Goal: Find contact information: Find contact information

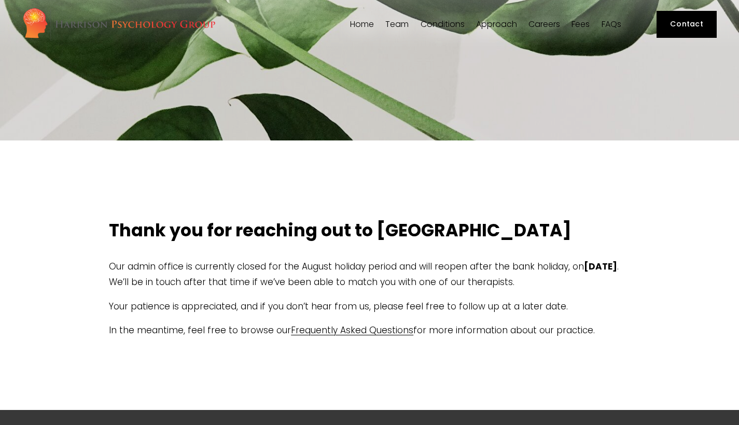
click at [311, 330] on link "Frequently Asked Questions" at bounding box center [352, 330] width 122 height 12
click at [603, 25] on link "FAQs" at bounding box center [612, 24] width 20 height 10
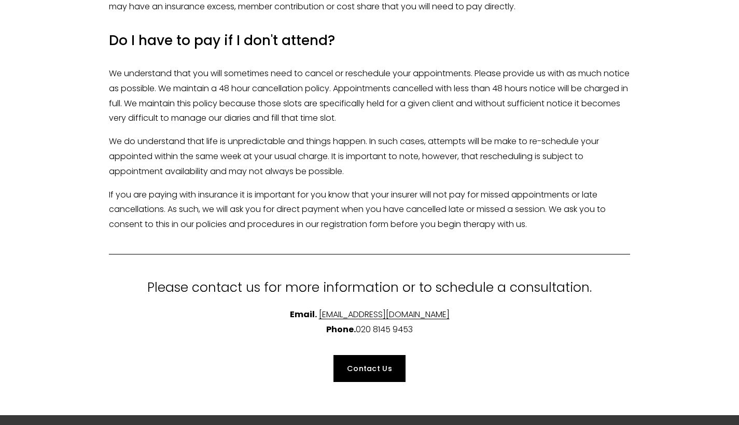
scroll to position [2576, 0]
click at [377, 355] on link "Contact Us" at bounding box center [370, 368] width 72 height 27
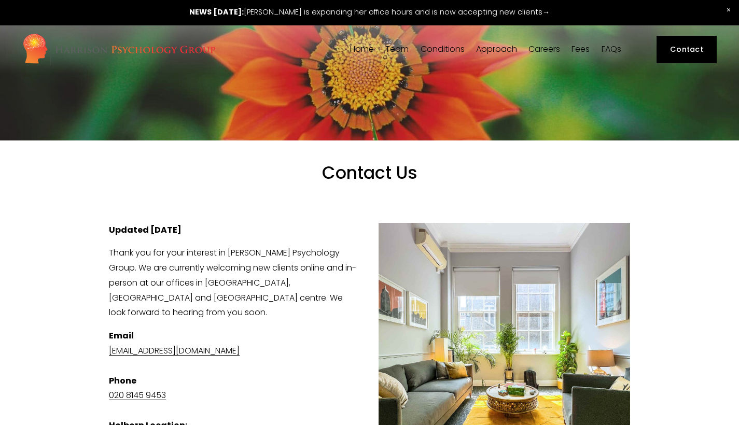
click at [375, 11] on link at bounding box center [369, 12] width 739 height 25
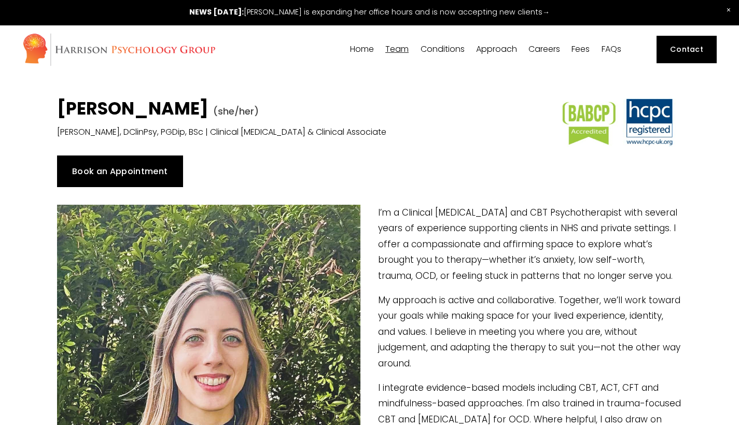
click at [528, 16] on link at bounding box center [369, 12] width 739 height 25
click at [608, 54] on link "FAQs" at bounding box center [612, 50] width 20 height 10
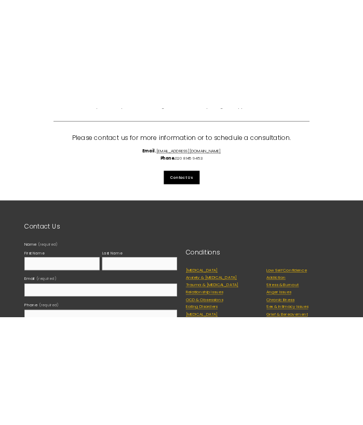
scroll to position [2801, 0]
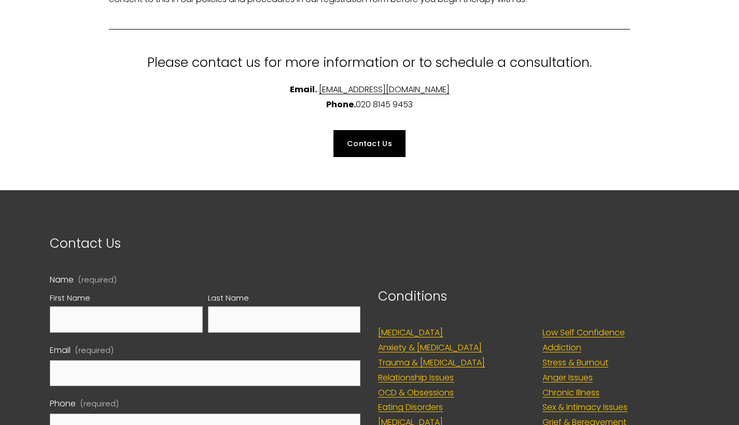
click at [400, 84] on link "[EMAIL_ADDRESS][DOMAIN_NAME]" at bounding box center [384, 90] width 131 height 12
